Goal: Task Accomplishment & Management: Use online tool/utility

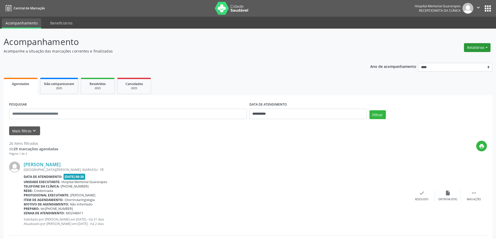
click at [469, 47] on button "Relatórios" at bounding box center [477, 47] width 27 height 9
click at [460, 58] on link "Agendamentos" at bounding box center [463, 58] width 56 height 7
select select "*"
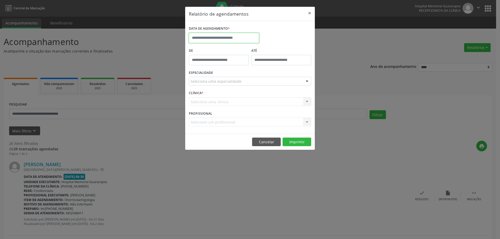
click at [236, 36] on input "text" at bounding box center [224, 38] width 70 height 10
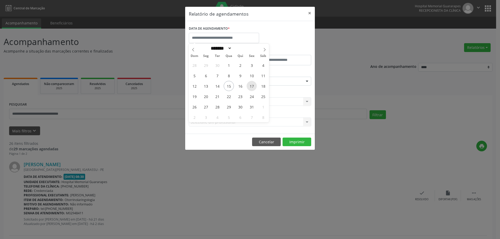
click at [251, 85] on span "17" at bounding box center [252, 86] width 10 height 10
type input "**********"
click at [251, 85] on span "17" at bounding box center [252, 86] width 10 height 10
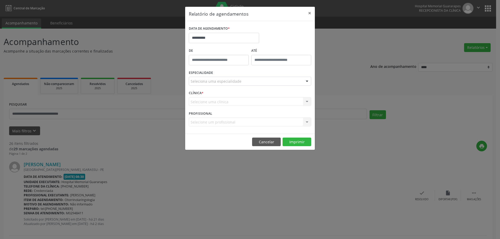
click at [257, 81] on div "Seleciona uma especialidade" at bounding box center [250, 81] width 122 height 9
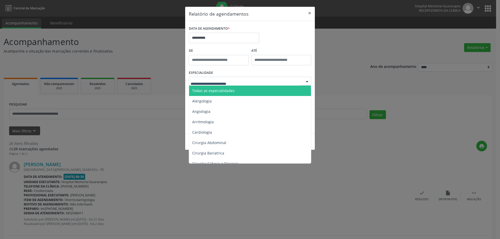
click at [252, 89] on span "Todas as especialidades" at bounding box center [250, 91] width 123 height 10
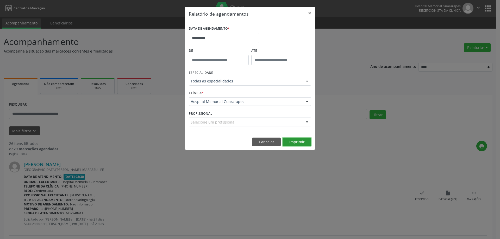
click at [299, 143] on button "Imprimir" at bounding box center [297, 142] width 29 height 9
